Goal: Navigation & Orientation: Find specific page/section

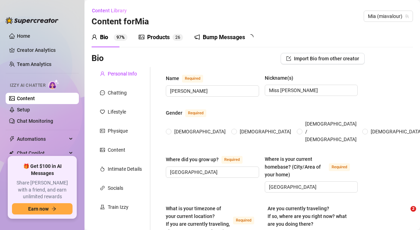
radio input "true"
type input "[DATE]"
click at [28, 64] on link "Team Analytics" at bounding box center [34, 64] width 35 height 6
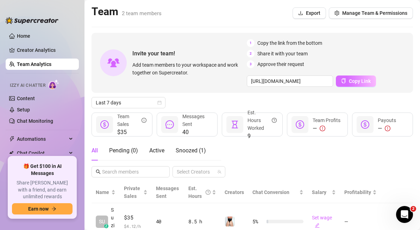
click at [346, 80] on button "Copy Link" at bounding box center [356, 80] width 40 height 11
click at [39, 121] on link "Chat Monitoring" at bounding box center [35, 121] width 36 height 6
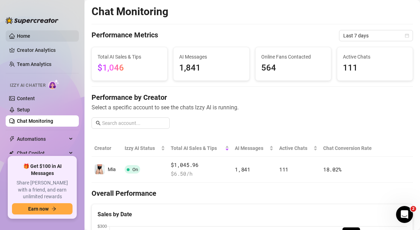
click at [25, 37] on link "Home" at bounding box center [23, 36] width 13 height 6
